Goal: Check status

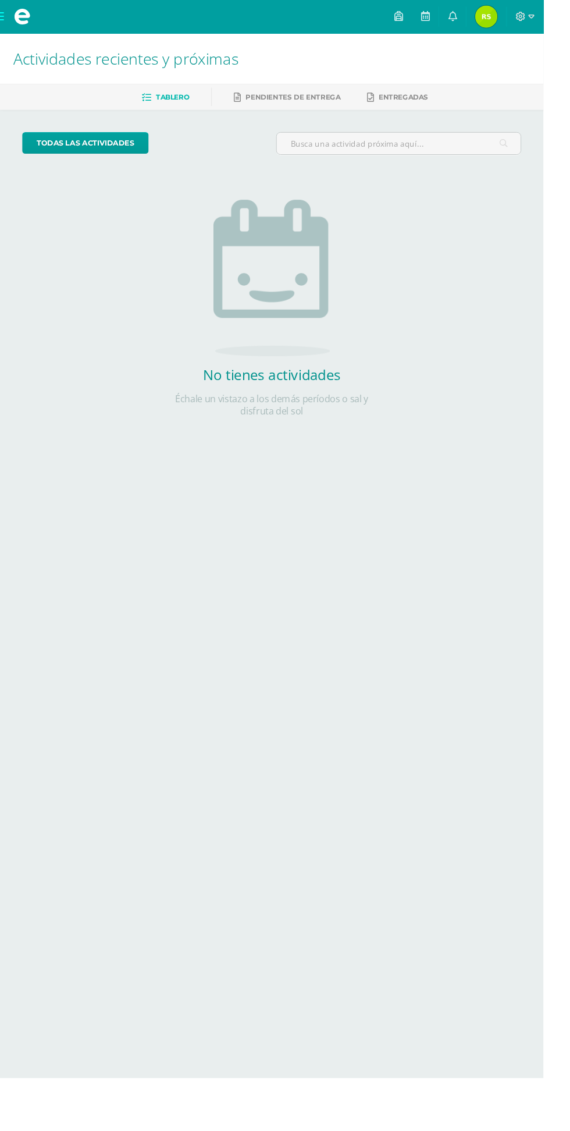
click at [522, 19] on img at bounding box center [510, 17] width 23 height 23
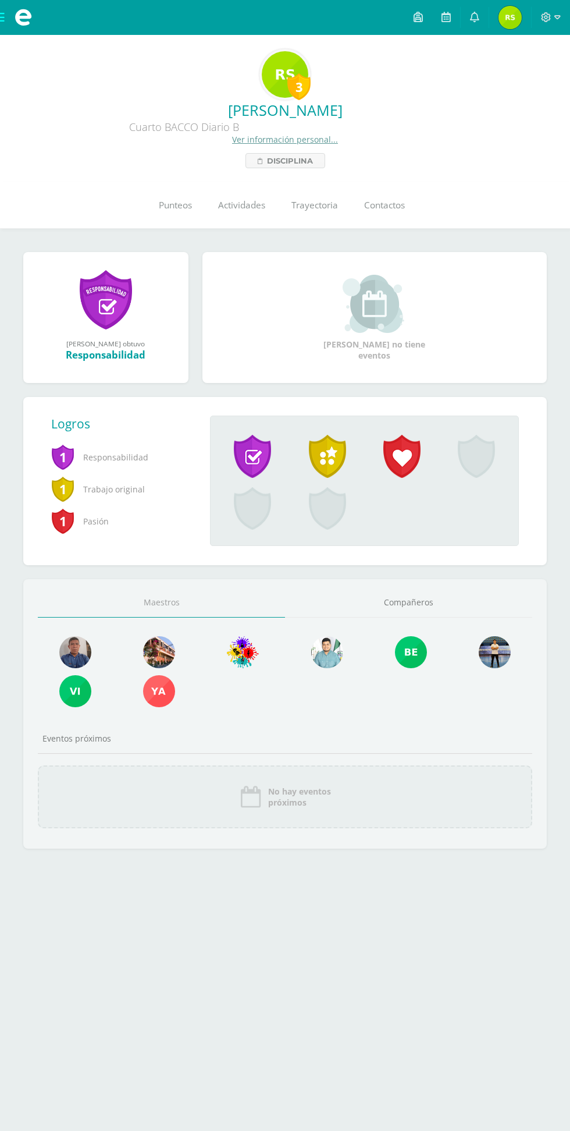
click at [185, 211] on span "Punteos" at bounding box center [175, 205] width 33 height 12
